Goal: Task Accomplishment & Management: Manage account settings

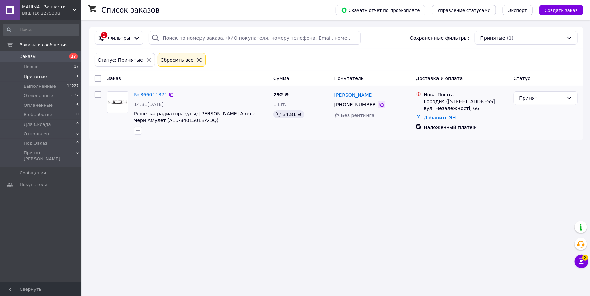
click at [380, 105] on icon at bounding box center [382, 104] width 4 height 4
drag, startPoint x: 572, startPoint y: 97, endPoint x: 559, endPoint y: 98, distance: 12.9
click at [571, 97] on div "Принят" at bounding box center [546, 98] width 64 height 14
click at [532, 125] on li "Отменен" at bounding box center [546, 125] width 64 height 12
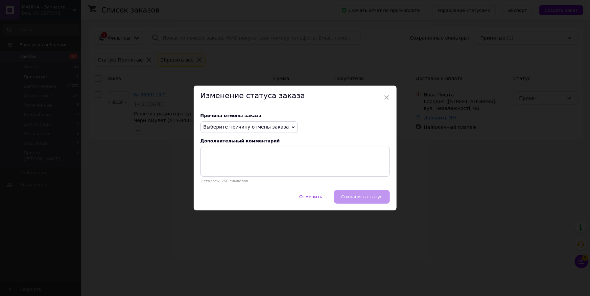
click at [280, 125] on span "Выберите причину отмены заказа" at bounding box center [249, 126] width 97 height 11
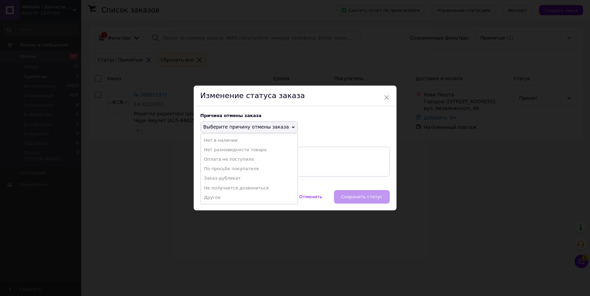
click at [232, 188] on li "Не получается дозвониться" at bounding box center [249, 187] width 97 height 9
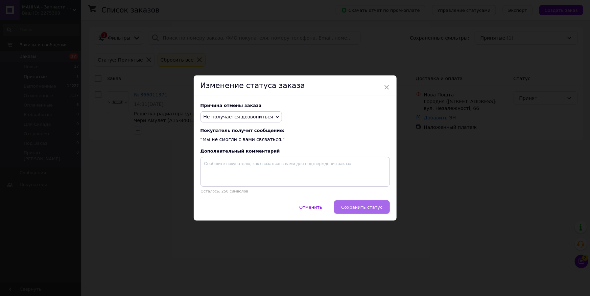
click at [368, 210] on span "Сохранить статус" at bounding box center [361, 207] width 41 height 5
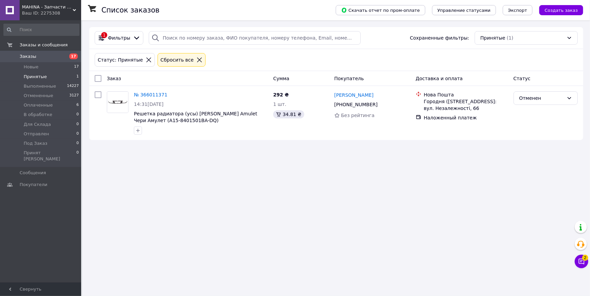
click at [40, 72] on li "Принятые 1" at bounding box center [41, 76] width 83 height 9
click at [34, 74] on span "Принятые" at bounding box center [35, 77] width 23 height 6
click at [38, 104] on span "Оплаченные" at bounding box center [38, 105] width 29 height 6
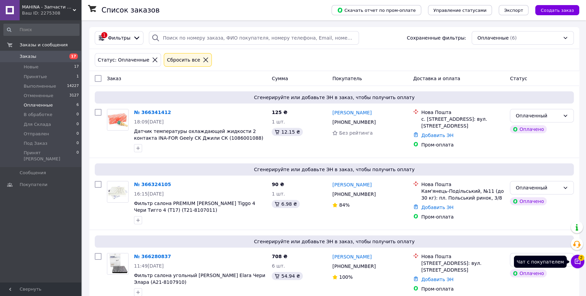
click at [577, 262] on icon at bounding box center [577, 261] width 7 height 7
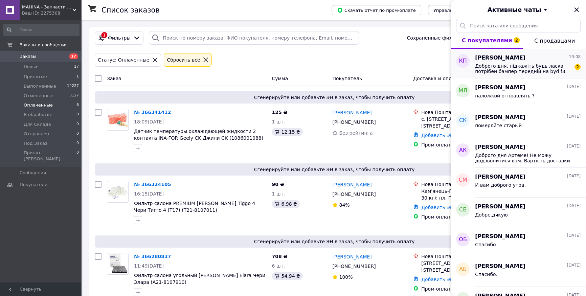
click at [516, 63] on span "Доброго дня, підкажіть будь ласка потрібен бампер передній на byd f3 2013р,прав…" at bounding box center [523, 68] width 96 height 11
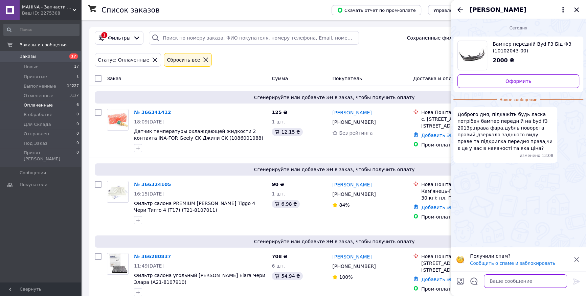
click at [513, 279] on textarea at bounding box center [525, 281] width 83 height 14
paste textarea "Бампер передний"
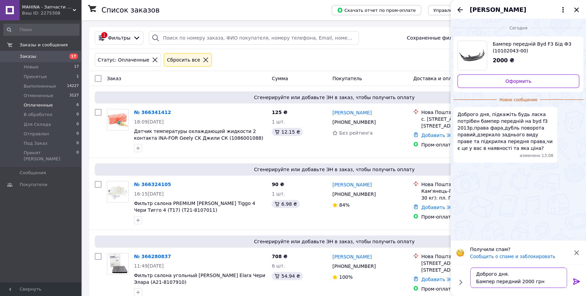
scroll to position [4, 0]
paste textarea "Фара передняя правая"
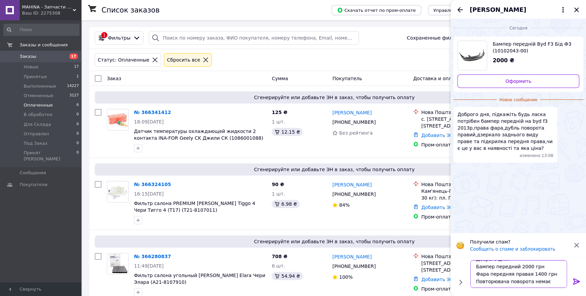
scroll to position [12, 0]
paste textarea "Зеркало заднего вида правое (электрика)"
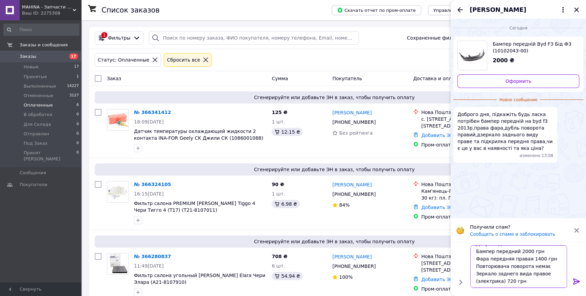
paste textarea "Подкрылок передний правый FPS"
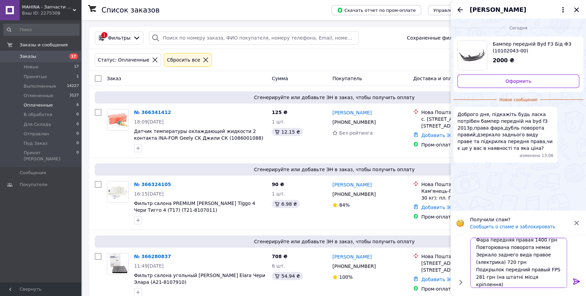
scroll to position [15, 0]
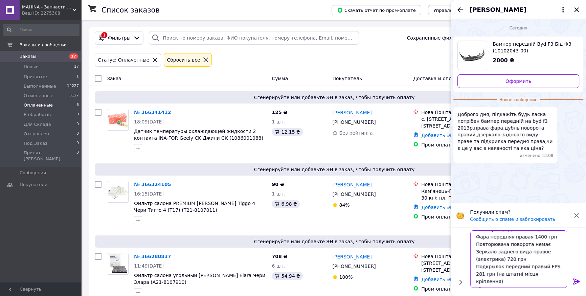
paste textarea "Подкрылок передний правый MEGA LOCKER"
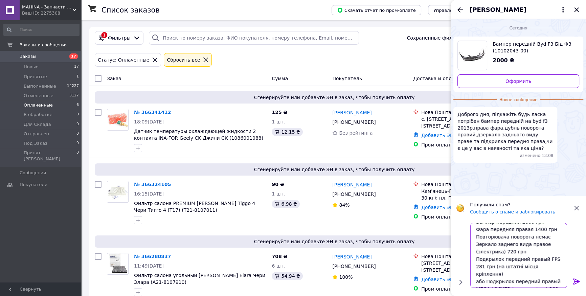
type textarea "Доброго дня. Бампер передний 2000 грн Фара передняя правая 1400 грн Повторювача…"
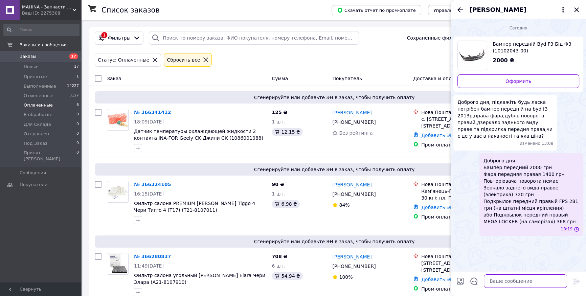
scroll to position [0, 0]
click at [575, 10] on icon "Закрыть" at bounding box center [576, 10] width 8 height 8
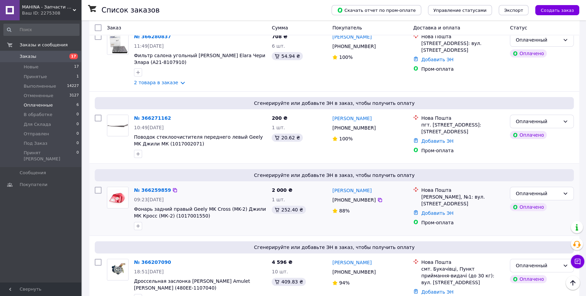
scroll to position [250, 0]
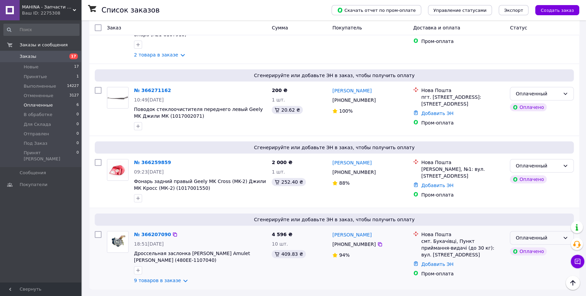
click at [563, 237] on icon at bounding box center [564, 237] width 5 height 5
click at [522, 176] on li "Принят" at bounding box center [541, 177] width 63 height 12
click at [565, 164] on icon at bounding box center [564, 165] width 5 height 5
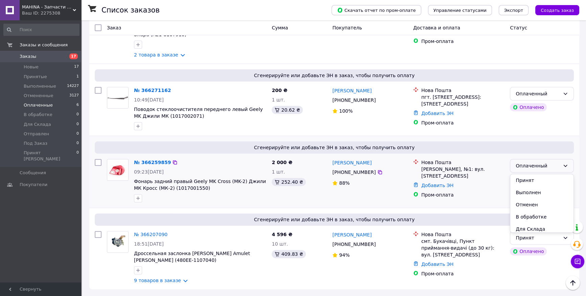
drag, startPoint x: 539, startPoint y: 178, endPoint x: 544, endPoint y: 173, distance: 7.2
click at [539, 178] on li "Принят" at bounding box center [541, 180] width 63 height 12
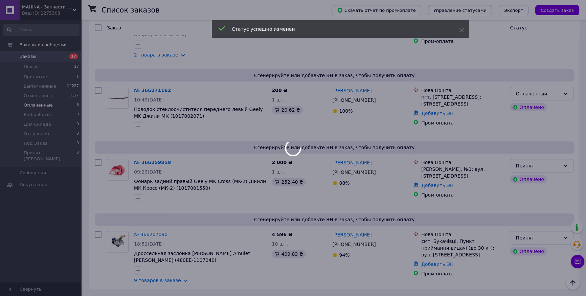
click at [565, 89] on body "MAHINA - Запчасти для китайских авто Ваш ID: 2275308 Сайт MAHINA - Запчасти для…" at bounding box center [293, 23] width 586 height 543
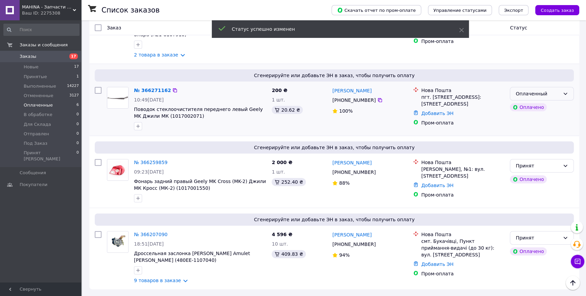
click at [565, 91] on icon at bounding box center [564, 93] width 5 height 5
click at [525, 103] on li "Принят" at bounding box center [541, 105] width 63 height 12
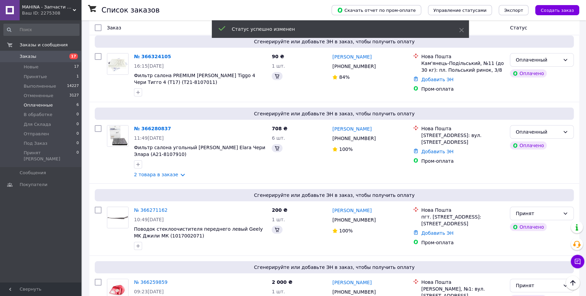
scroll to position [127, 0]
drag, startPoint x: 565, startPoint y: 130, endPoint x: 555, endPoint y: 134, distance: 11.4
click at [565, 131] on icon at bounding box center [564, 132] width 5 height 5
click at [530, 147] on li "Принят" at bounding box center [541, 147] width 63 height 12
click at [566, 59] on icon at bounding box center [564, 59] width 5 height 5
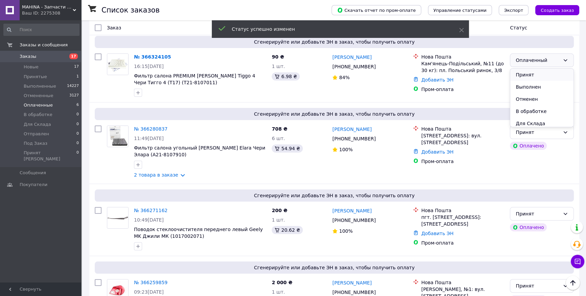
click at [525, 74] on li "Принят" at bounding box center [541, 75] width 63 height 12
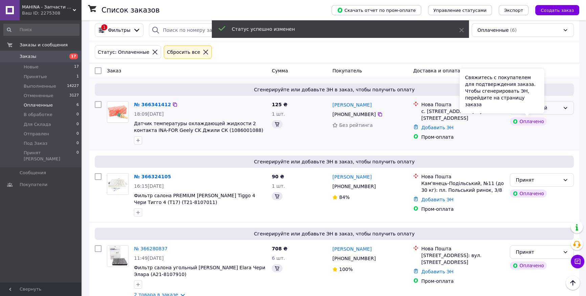
scroll to position [4, 0]
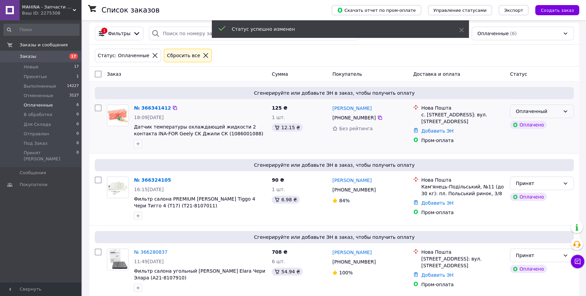
click at [565, 111] on icon at bounding box center [564, 111] width 5 height 5
click at [534, 124] on li "Принят" at bounding box center [541, 126] width 63 height 12
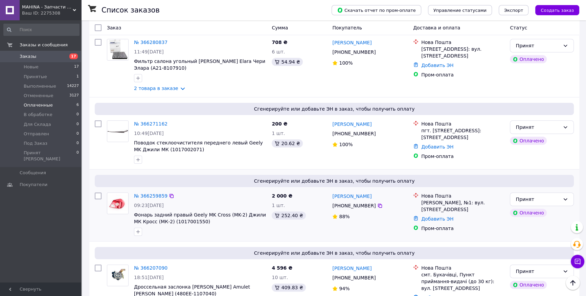
scroll to position [250, 0]
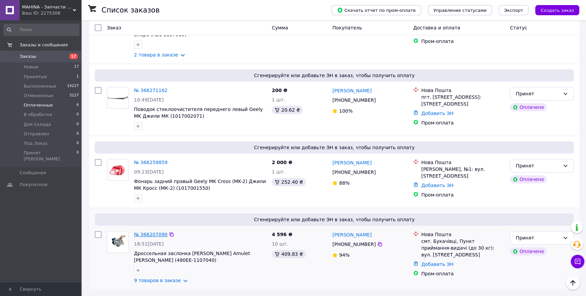
click at [148, 234] on link "№ 366207090" at bounding box center [150, 234] width 33 height 5
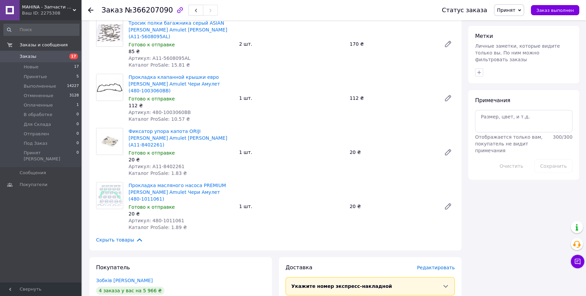
scroll to position [628, 0]
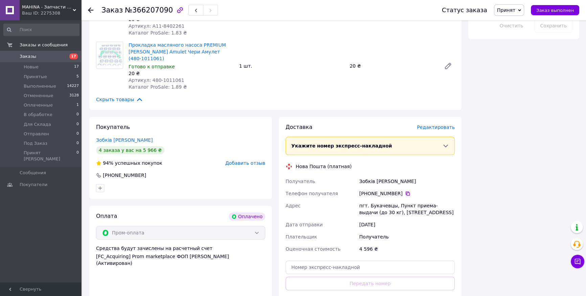
click at [405, 191] on icon at bounding box center [407, 193] width 5 height 5
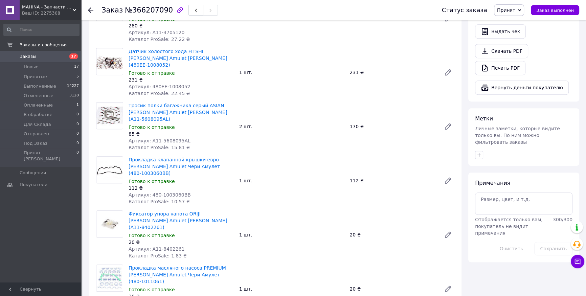
scroll to position [566, 0]
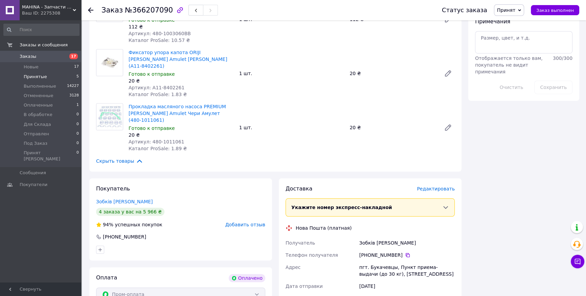
click at [45, 75] on li "Принятые 5" at bounding box center [41, 76] width 83 height 9
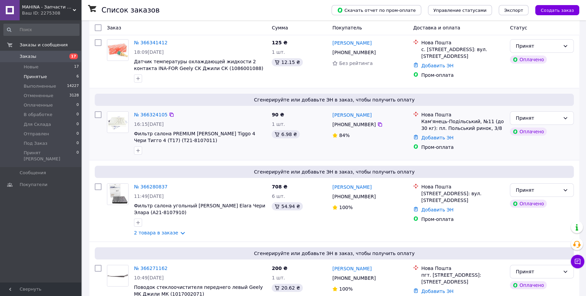
scroll to position [250, 0]
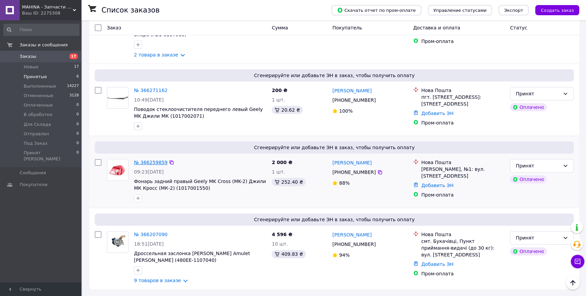
click at [150, 162] on link "№ 366259859" at bounding box center [150, 162] width 33 height 5
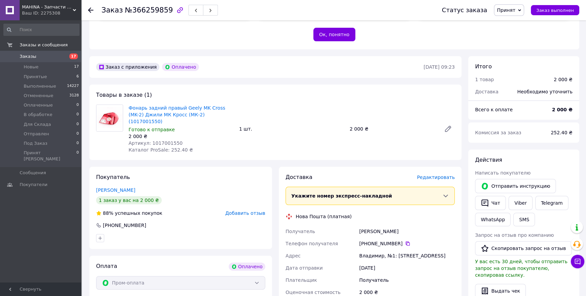
scroll to position [141, 0]
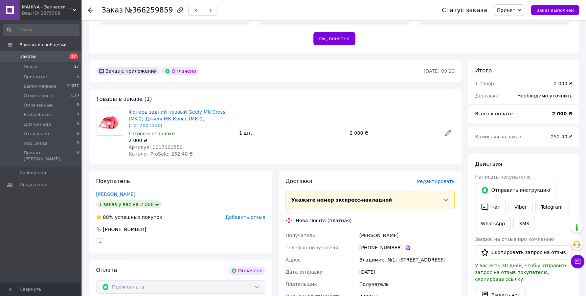
click at [405, 245] on icon at bounding box center [407, 247] width 5 height 5
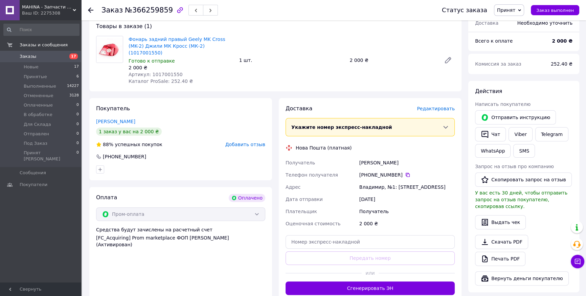
scroll to position [233, 0]
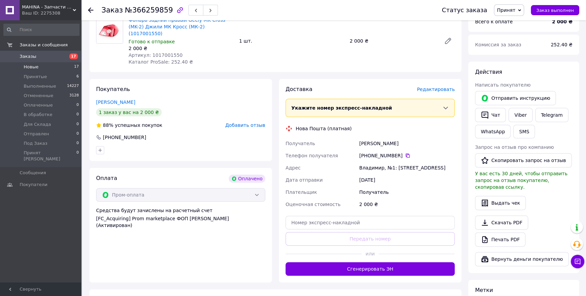
click at [36, 68] on span "Новые" at bounding box center [31, 67] width 15 height 6
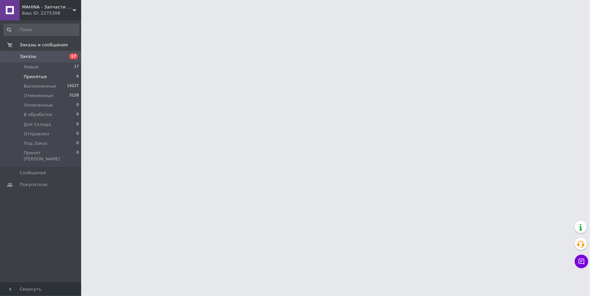
click at [40, 74] on span "Принятые" at bounding box center [35, 77] width 23 height 6
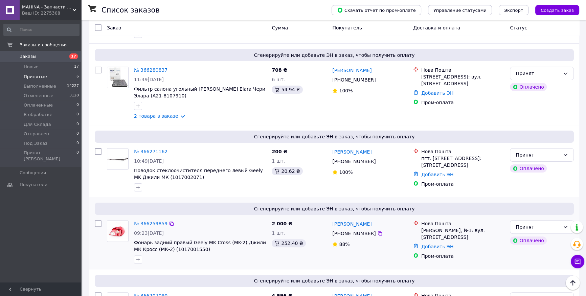
scroll to position [184, 0]
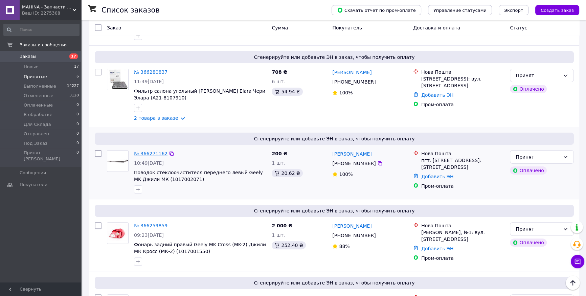
click at [149, 152] on link "№ 366271162" at bounding box center [150, 153] width 33 height 5
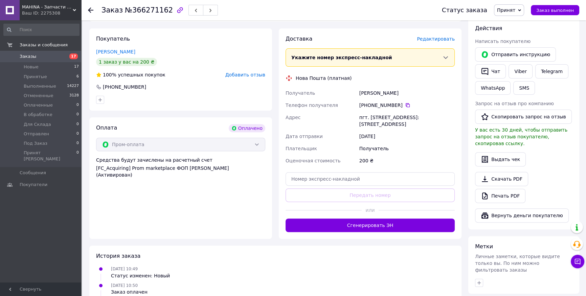
scroll to position [277, 0]
click at [405, 103] on icon at bounding box center [407, 105] width 4 height 4
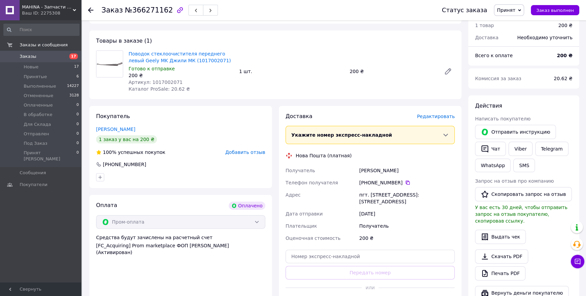
scroll to position [203, 0]
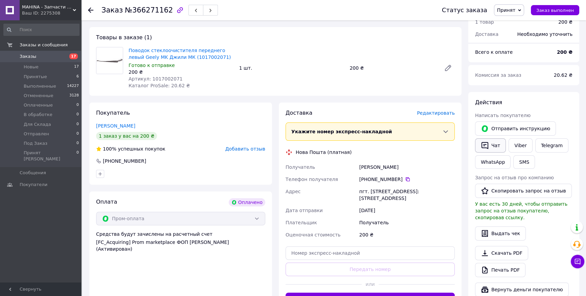
click at [491, 138] on button "Чат" at bounding box center [490, 145] width 31 height 14
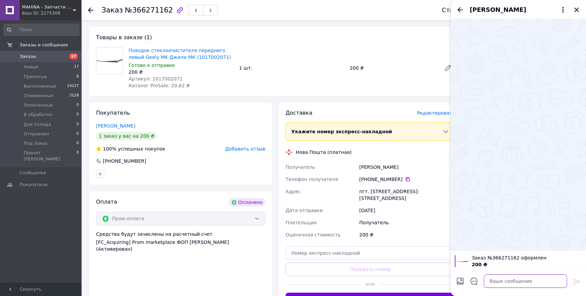
click at [525, 283] on textarea at bounding box center [525, 281] width 83 height 14
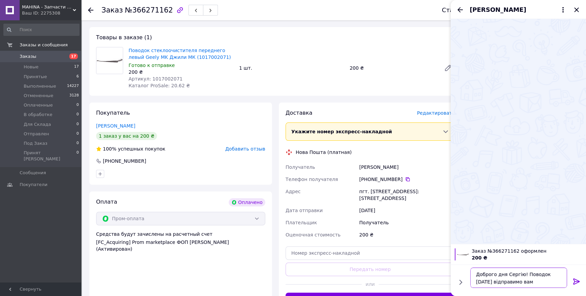
type textarea "Доброго дня Сергію! Поводок [DATE] відправимо вам."
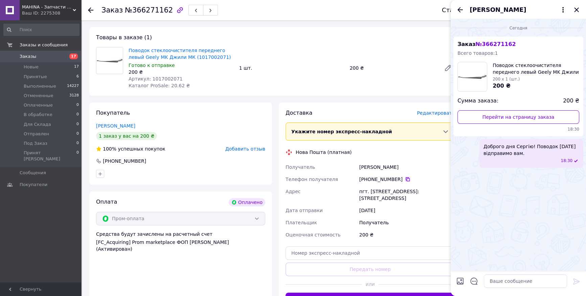
click at [405, 177] on icon at bounding box center [407, 179] width 4 height 4
click at [143, 10] on span "№366271162" at bounding box center [149, 10] width 48 height 8
copy span "366271162"
